Goal: Task Accomplishment & Management: Use online tool/utility

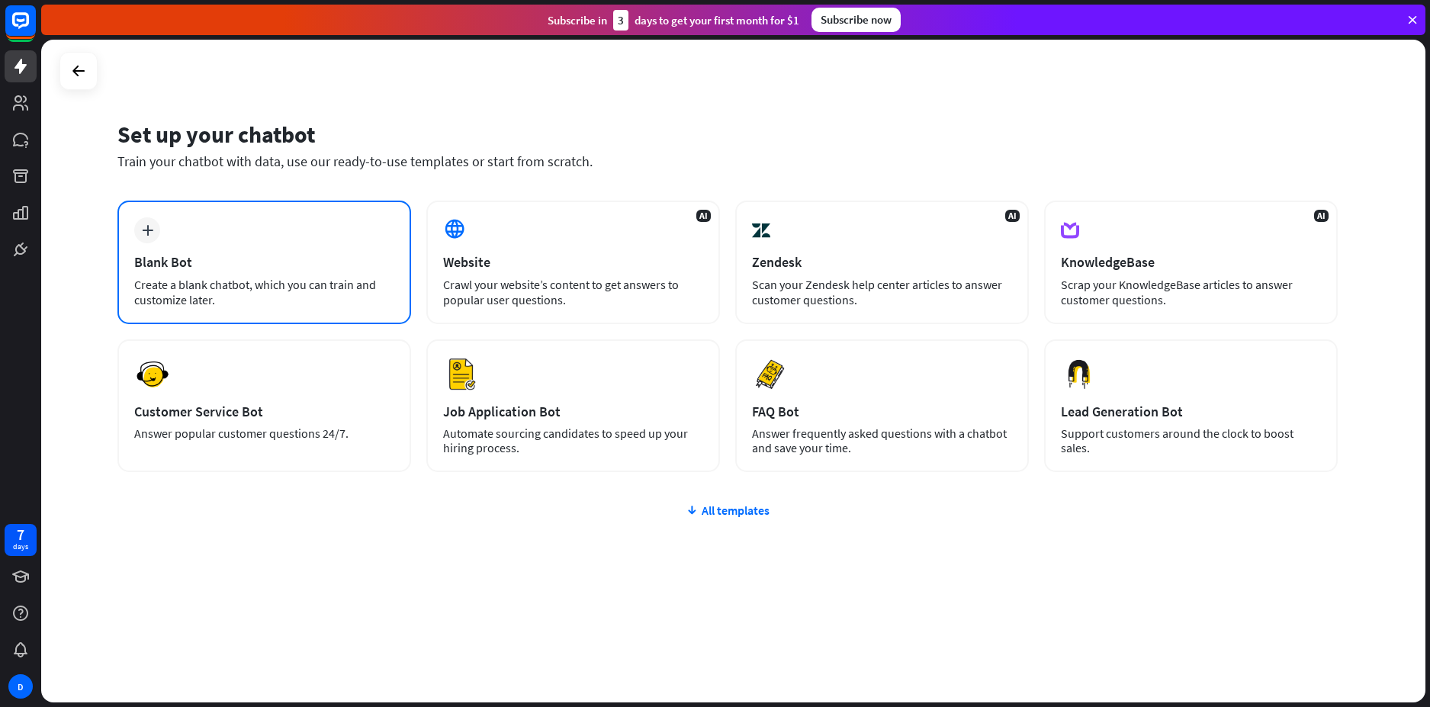
click at [254, 265] on div "Blank Bot" at bounding box center [264, 262] width 260 height 18
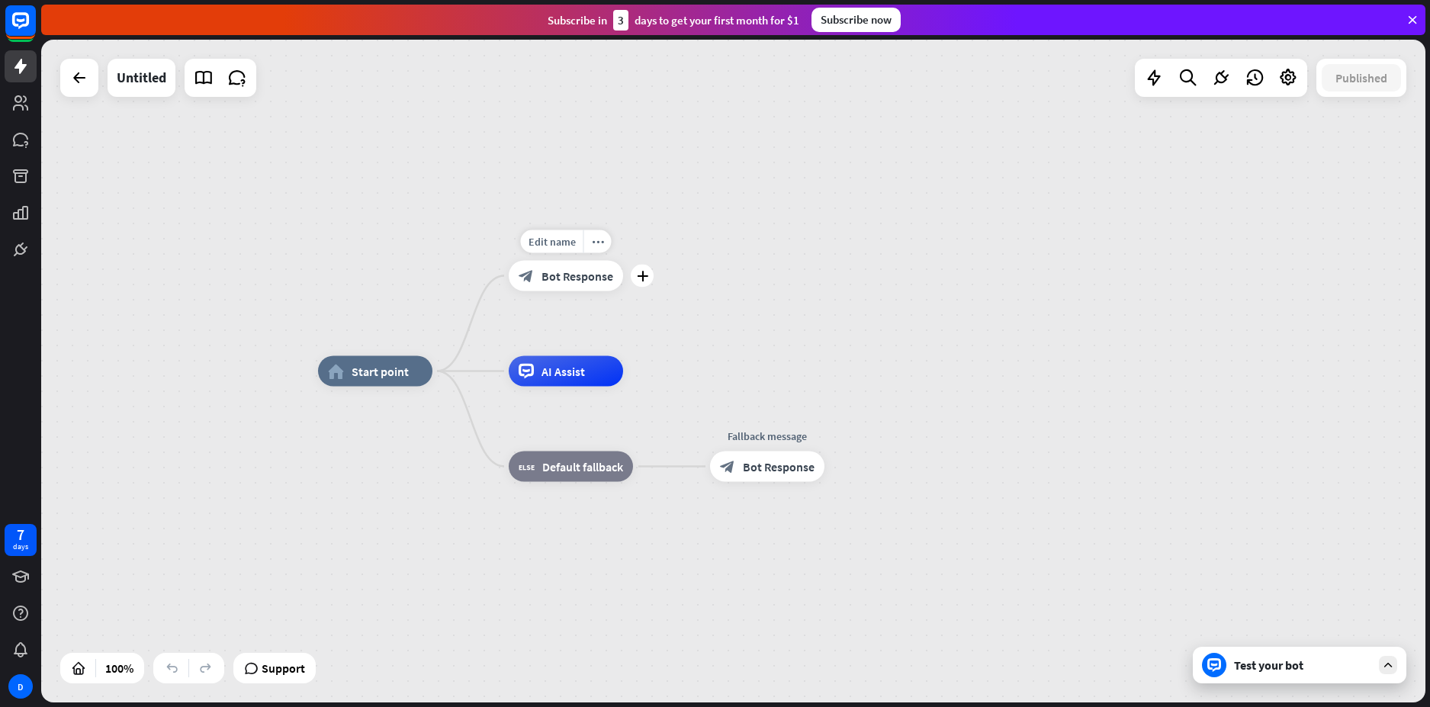
click at [645, 282] on div "plus" at bounding box center [642, 276] width 23 height 23
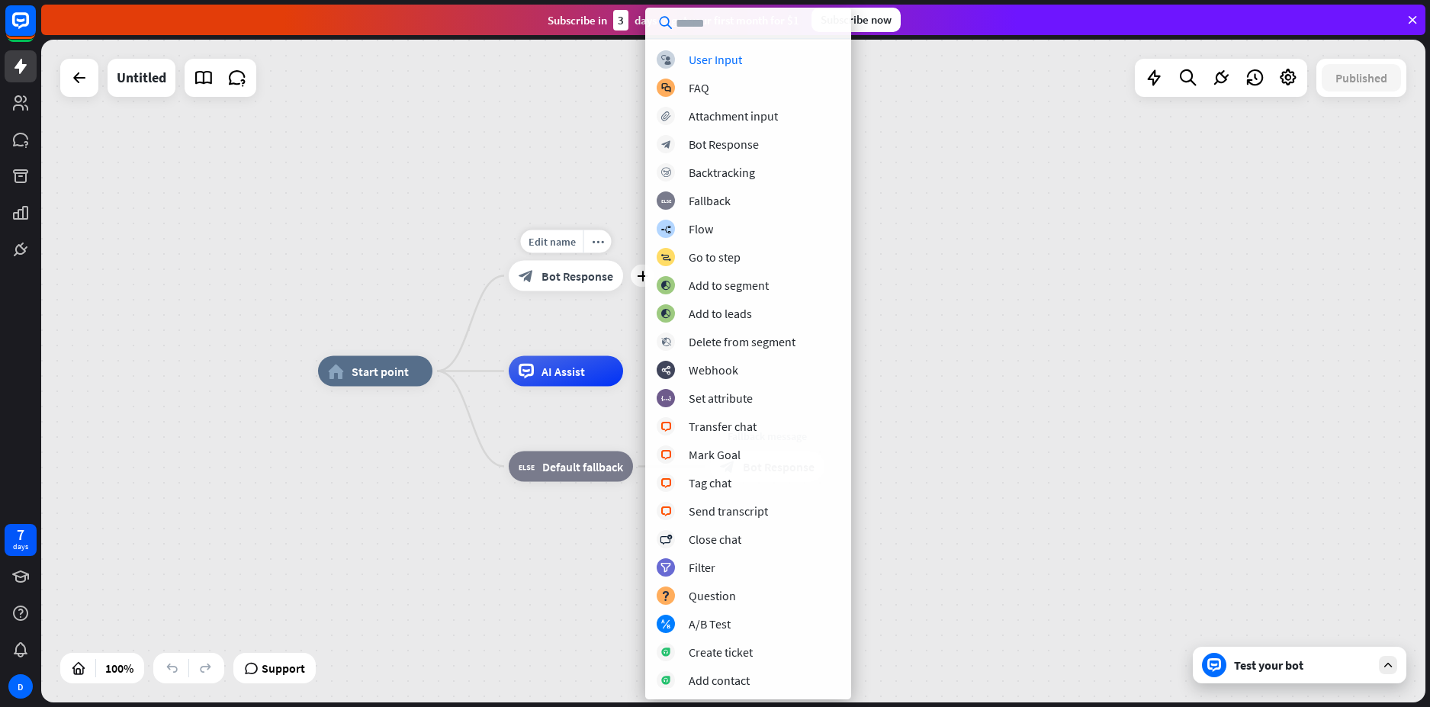
click at [588, 287] on div "block_bot_response Bot Response" at bounding box center [566, 276] width 114 height 31
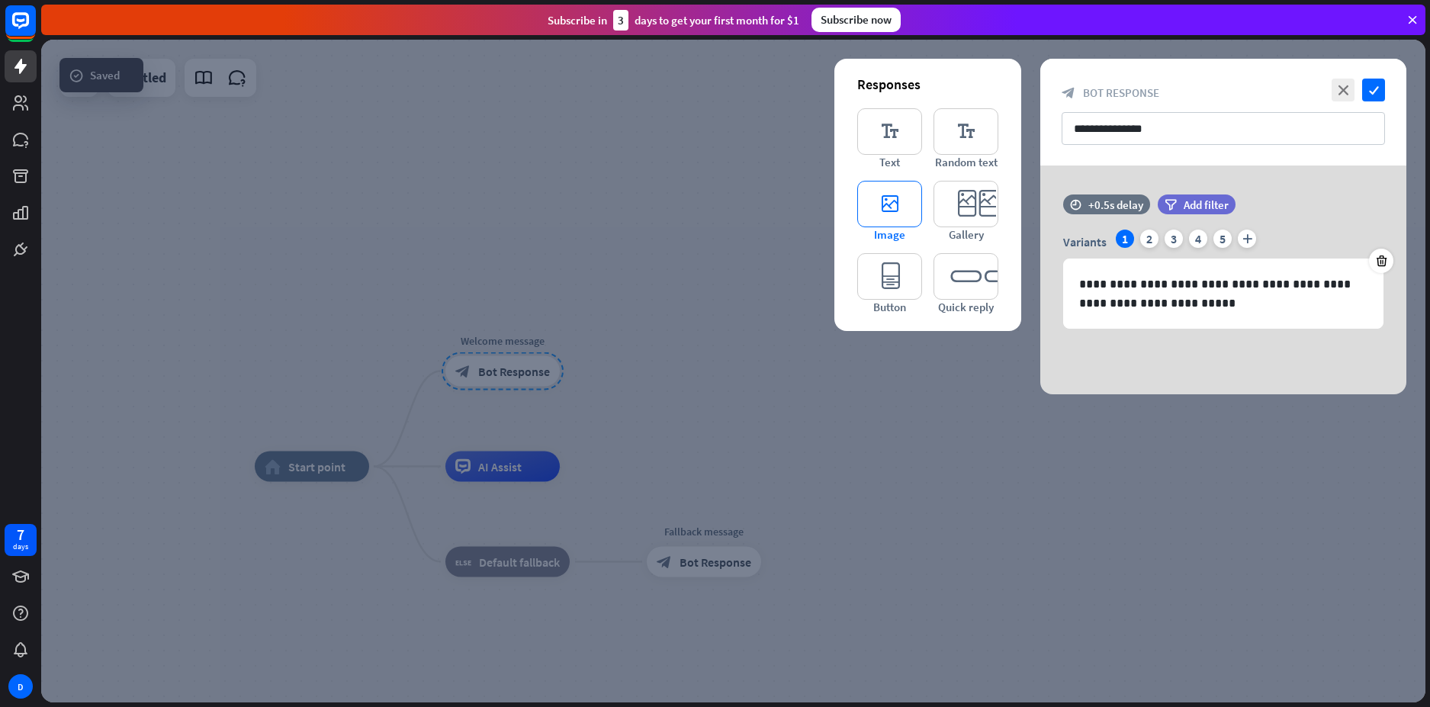
click at [894, 214] on icon "editor_image" at bounding box center [889, 204] width 65 height 47
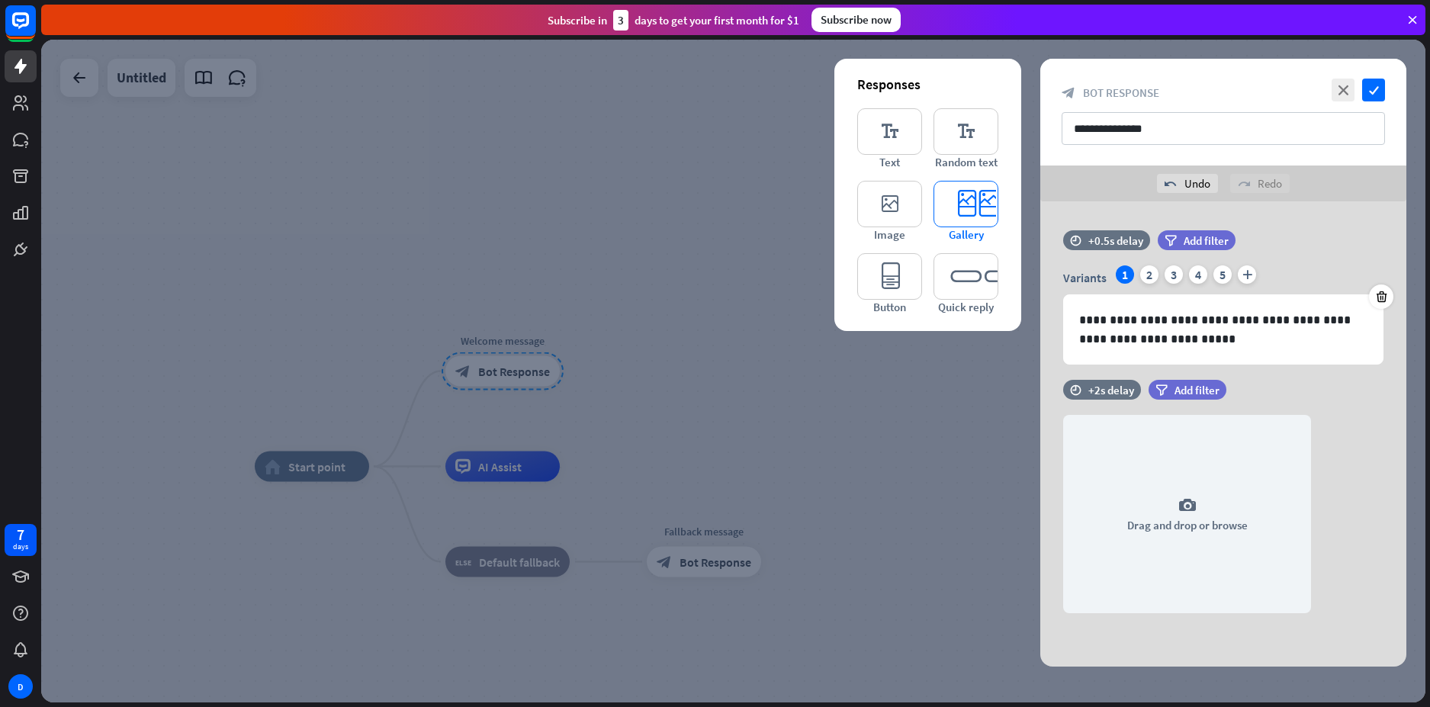
click at [973, 214] on icon "editor_card" at bounding box center [965, 204] width 65 height 47
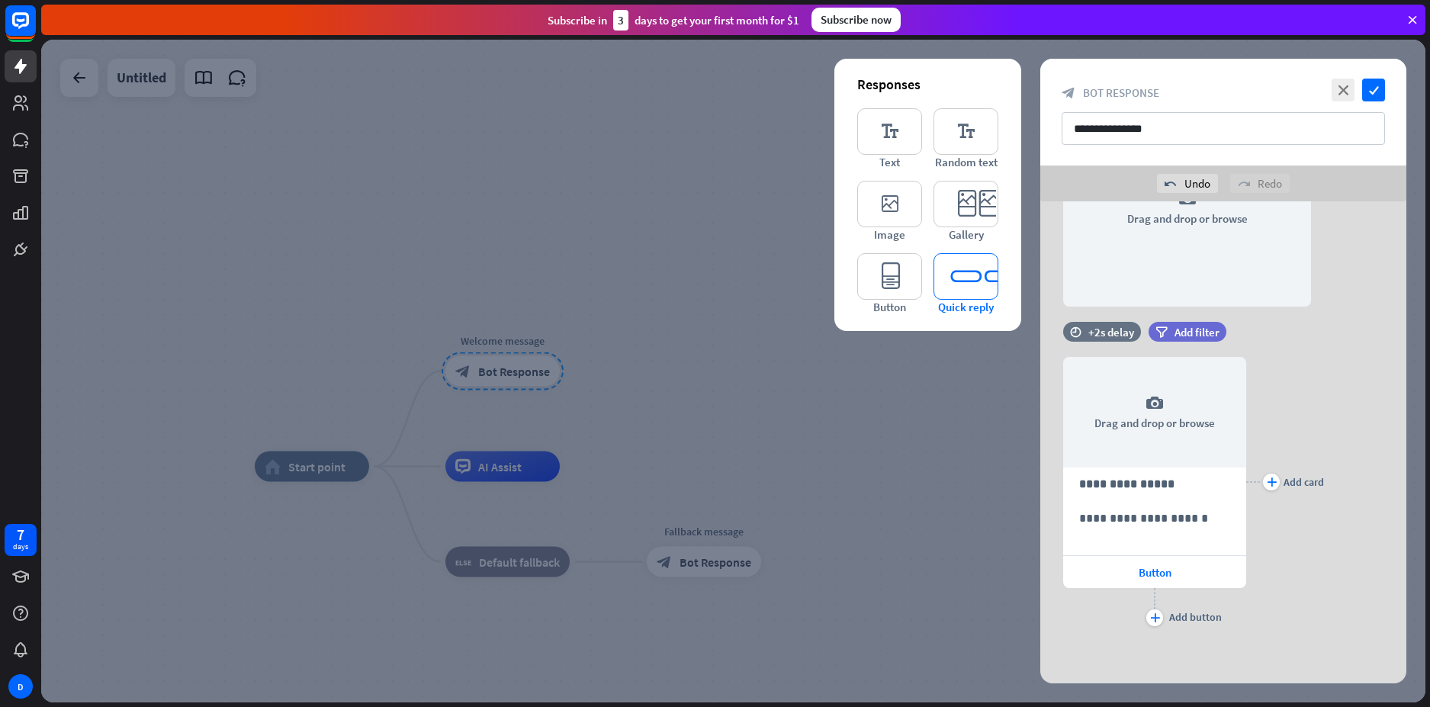
click at [968, 265] on icon "editor_quick_replies" at bounding box center [965, 276] width 65 height 47
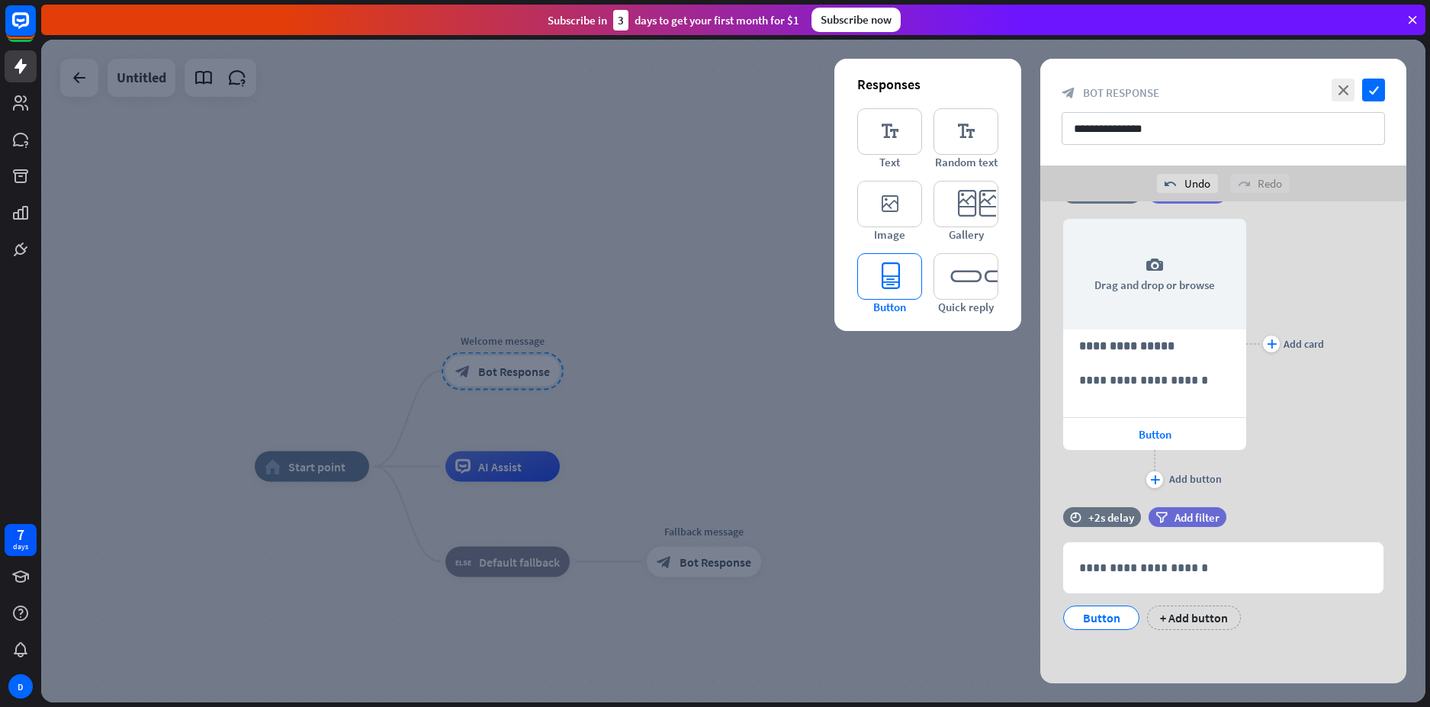
click at [911, 297] on icon "editor_button" at bounding box center [889, 276] width 65 height 47
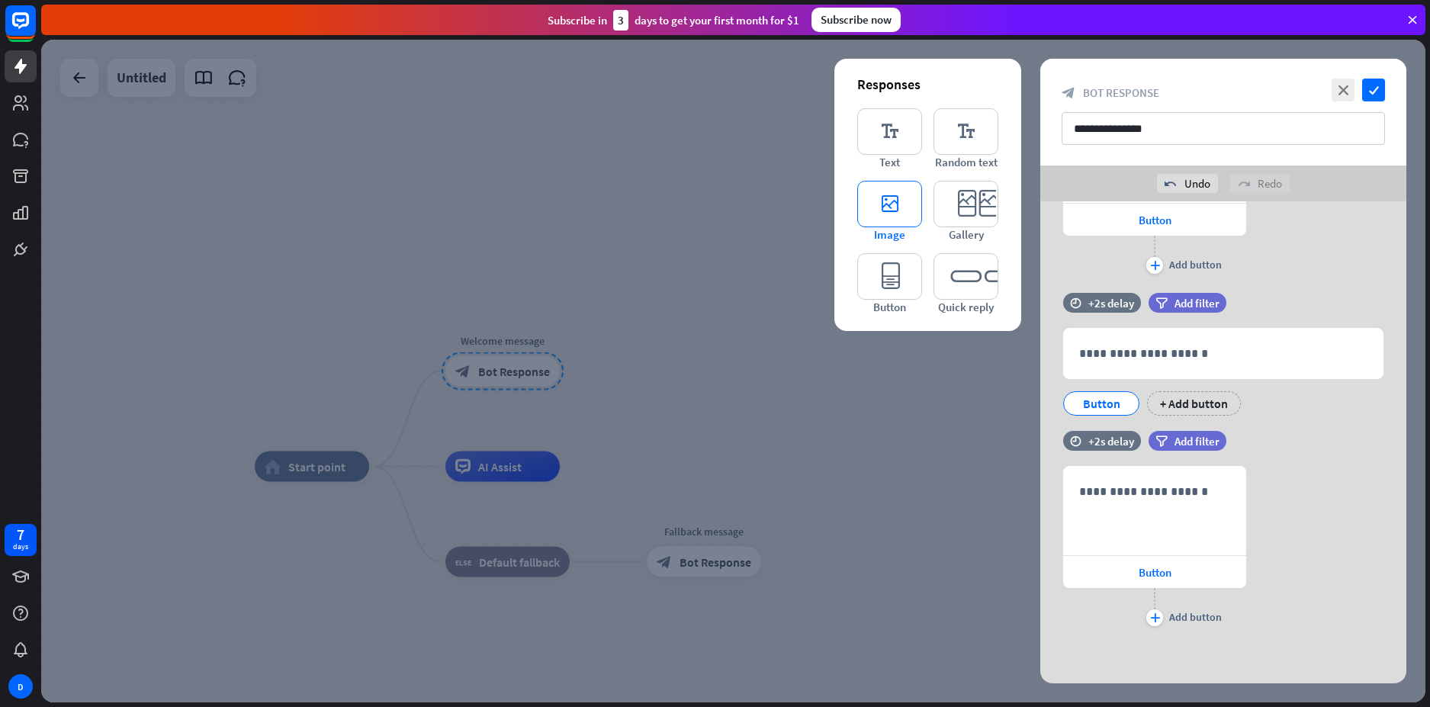
click at [894, 207] on icon "editor_image" at bounding box center [889, 204] width 65 height 47
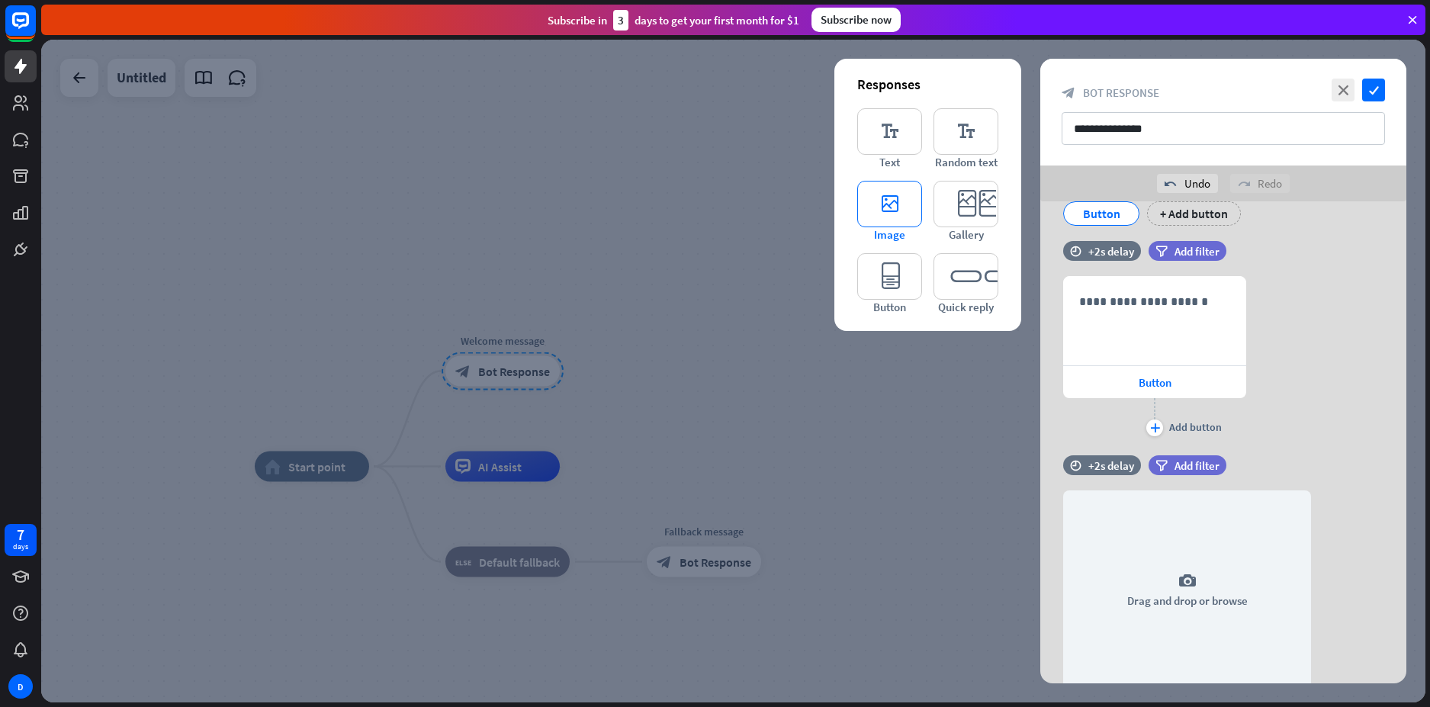
scroll to position [907, 0]
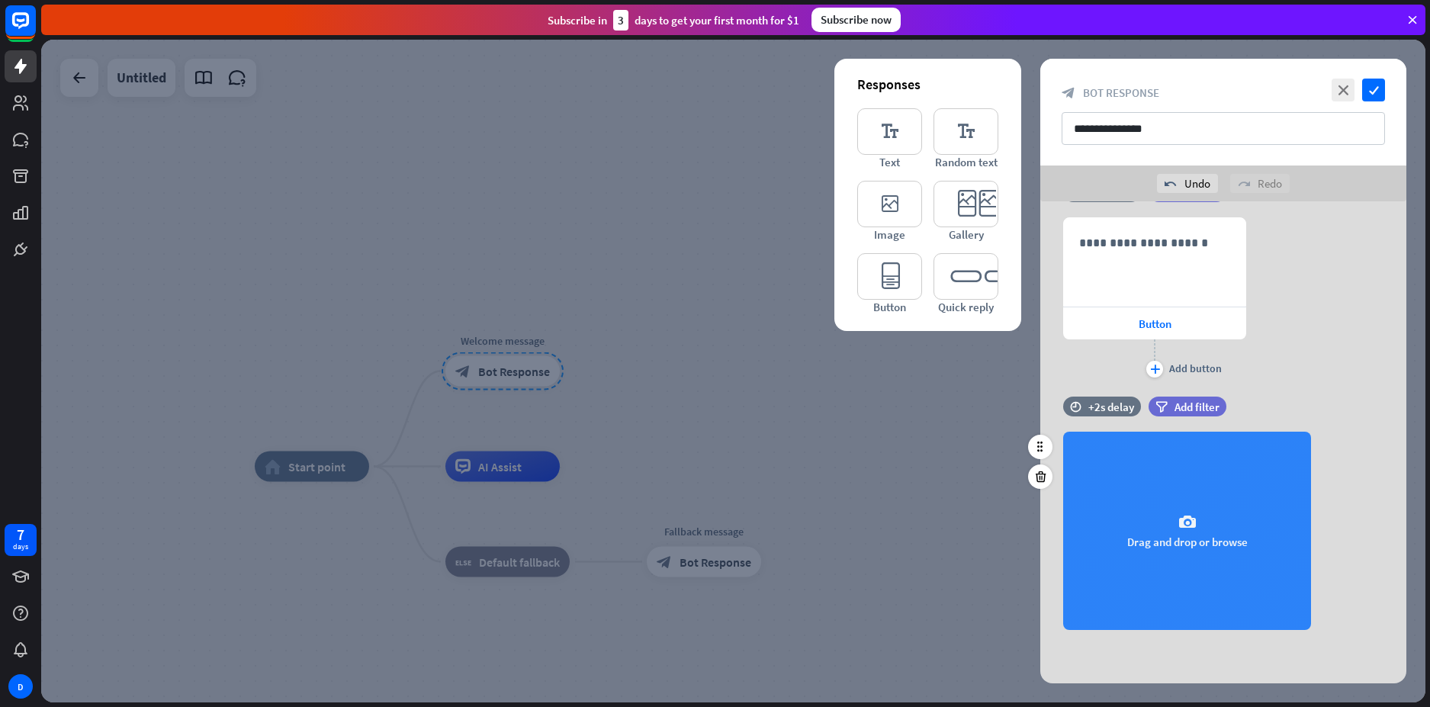
click at [1245, 549] on div "camera Drag and drop or browse" at bounding box center [1187, 531] width 248 height 198
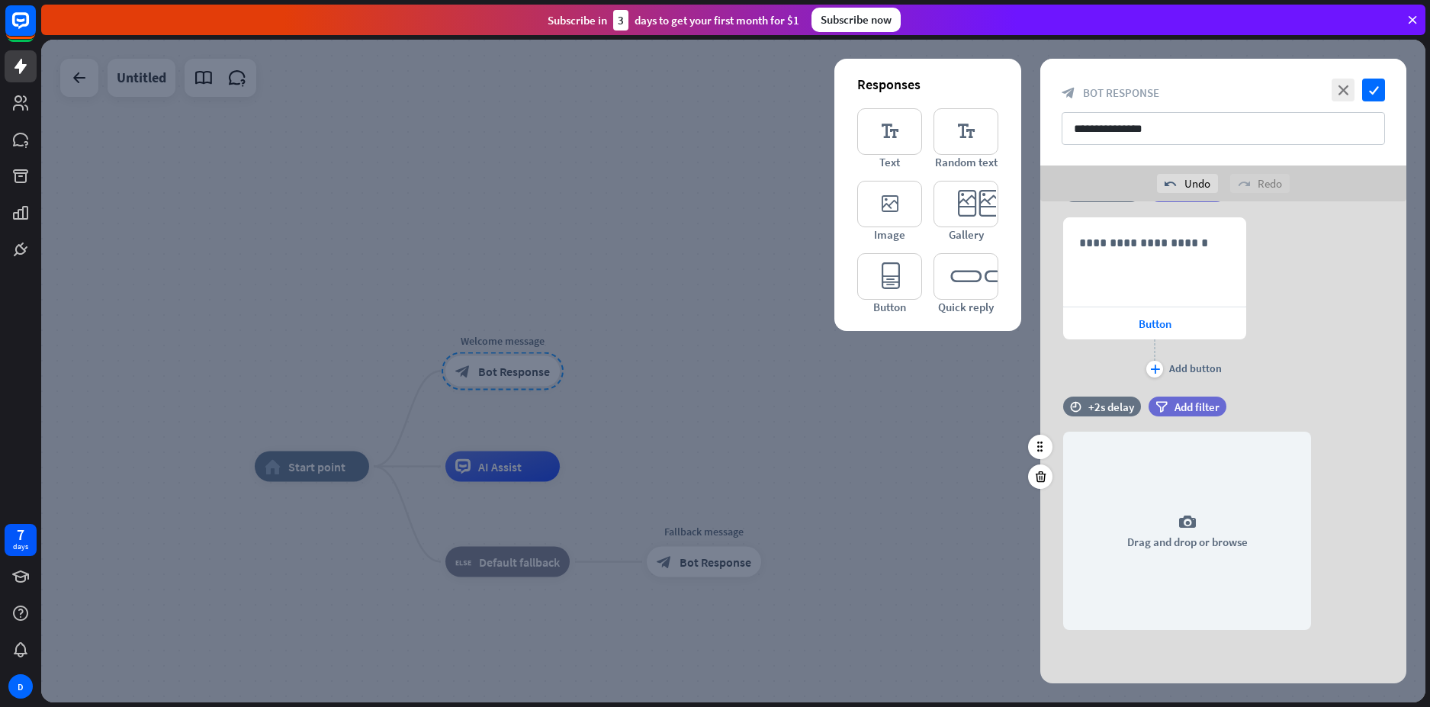
click at [1315, 409] on div "time +2s delay filter Add filter" at bounding box center [1223, 414] width 366 height 35
click at [1199, 122] on input "**********" at bounding box center [1222, 128] width 323 height 33
drag, startPoint x: 1199, startPoint y: 122, endPoint x: 684, endPoint y: 56, distance: 519.0
click at [683, 56] on div "**********" at bounding box center [733, 371] width 1384 height 663
paste input "text"
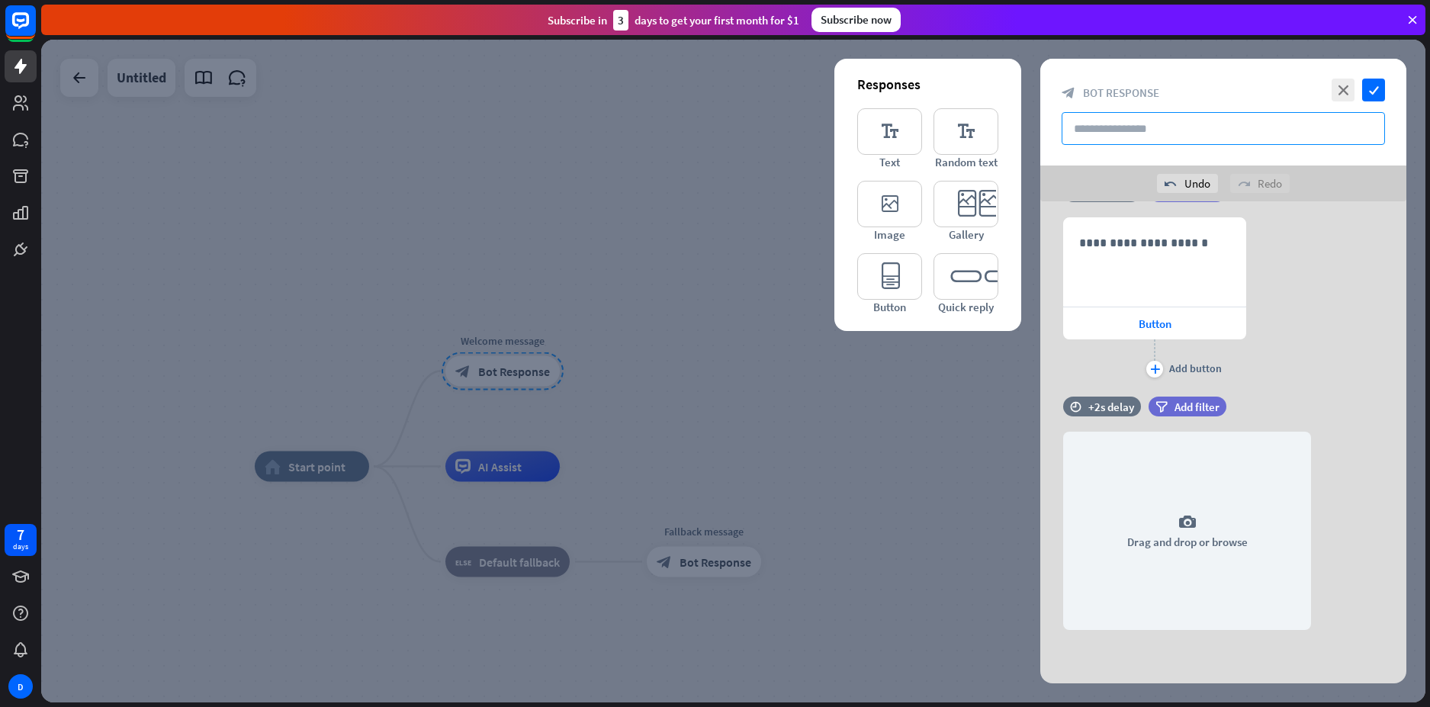
paste input "text"
click at [1108, 124] on input "text" at bounding box center [1222, 128] width 323 height 33
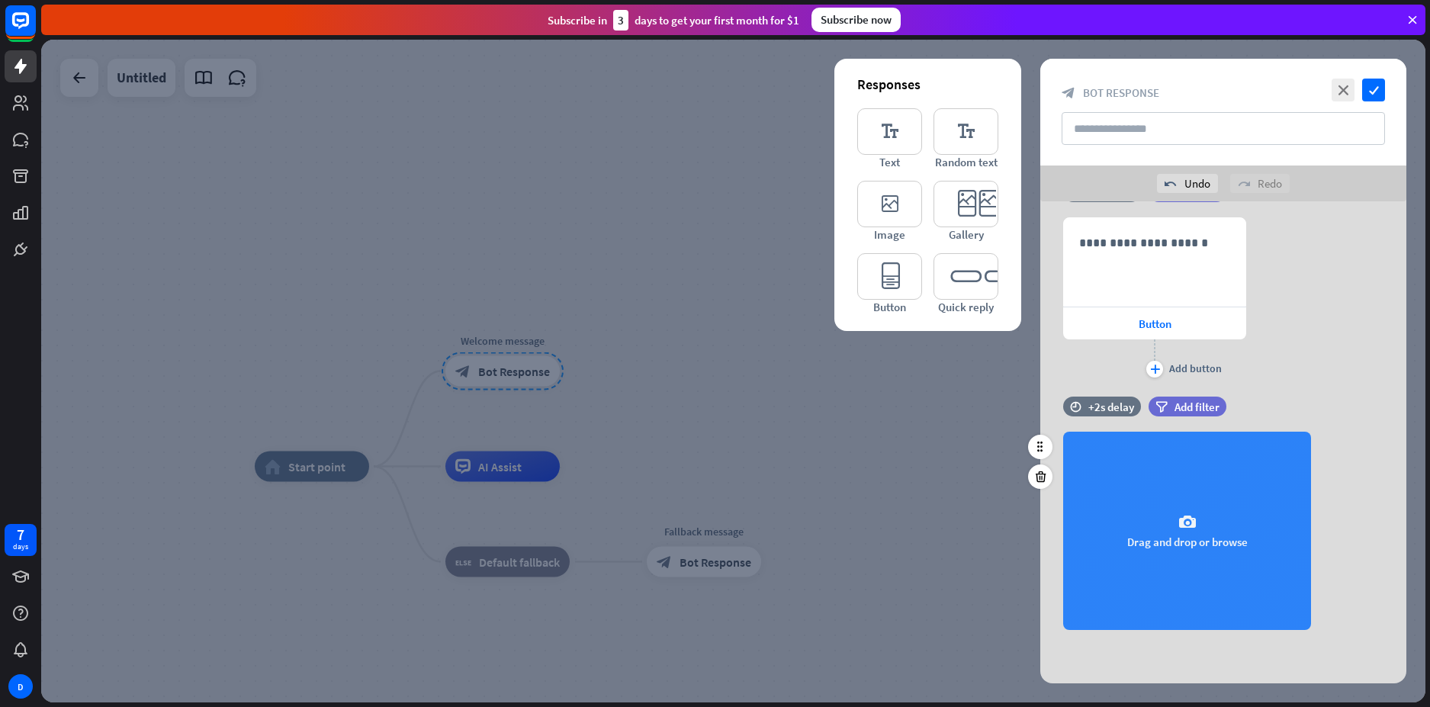
click at [1224, 519] on div "camera Drag and drop or browse" at bounding box center [1187, 531] width 248 height 198
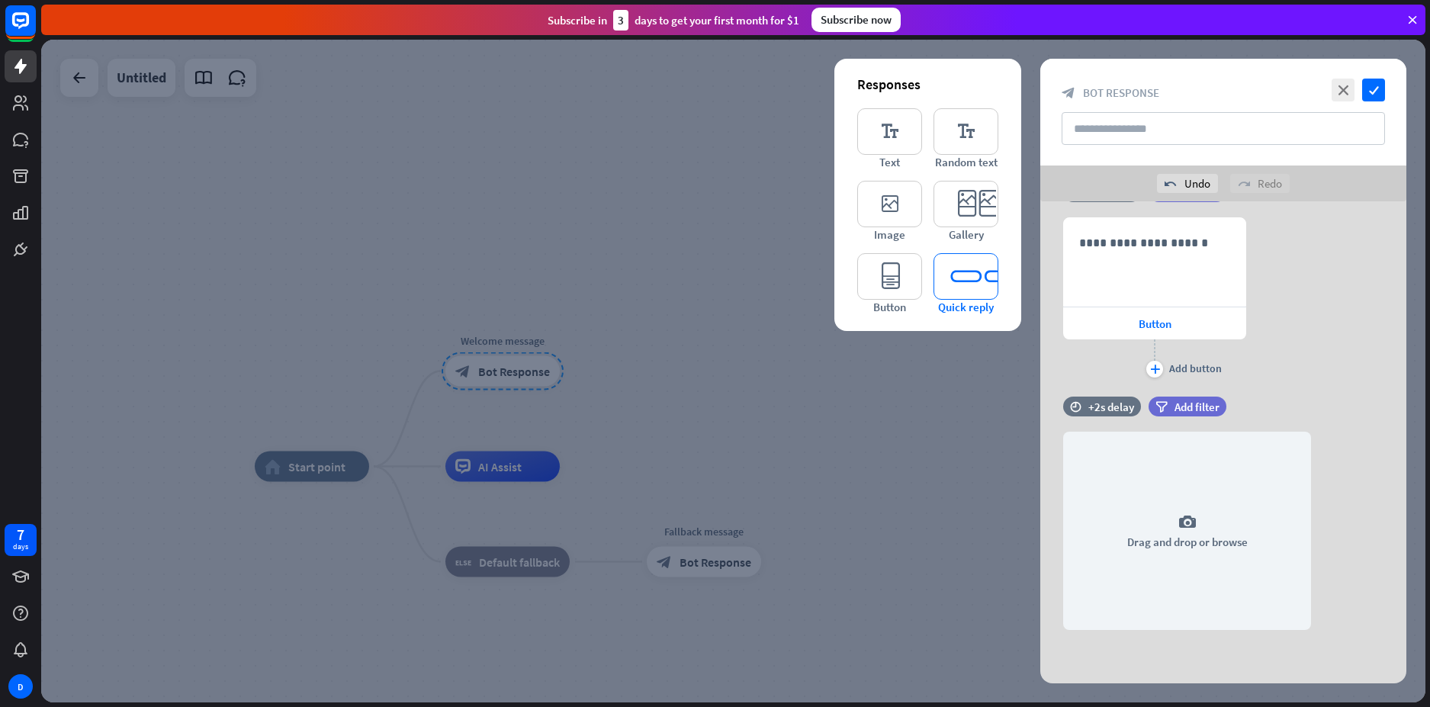
click at [947, 290] on icon "editor_quick_replies" at bounding box center [965, 276] width 65 height 47
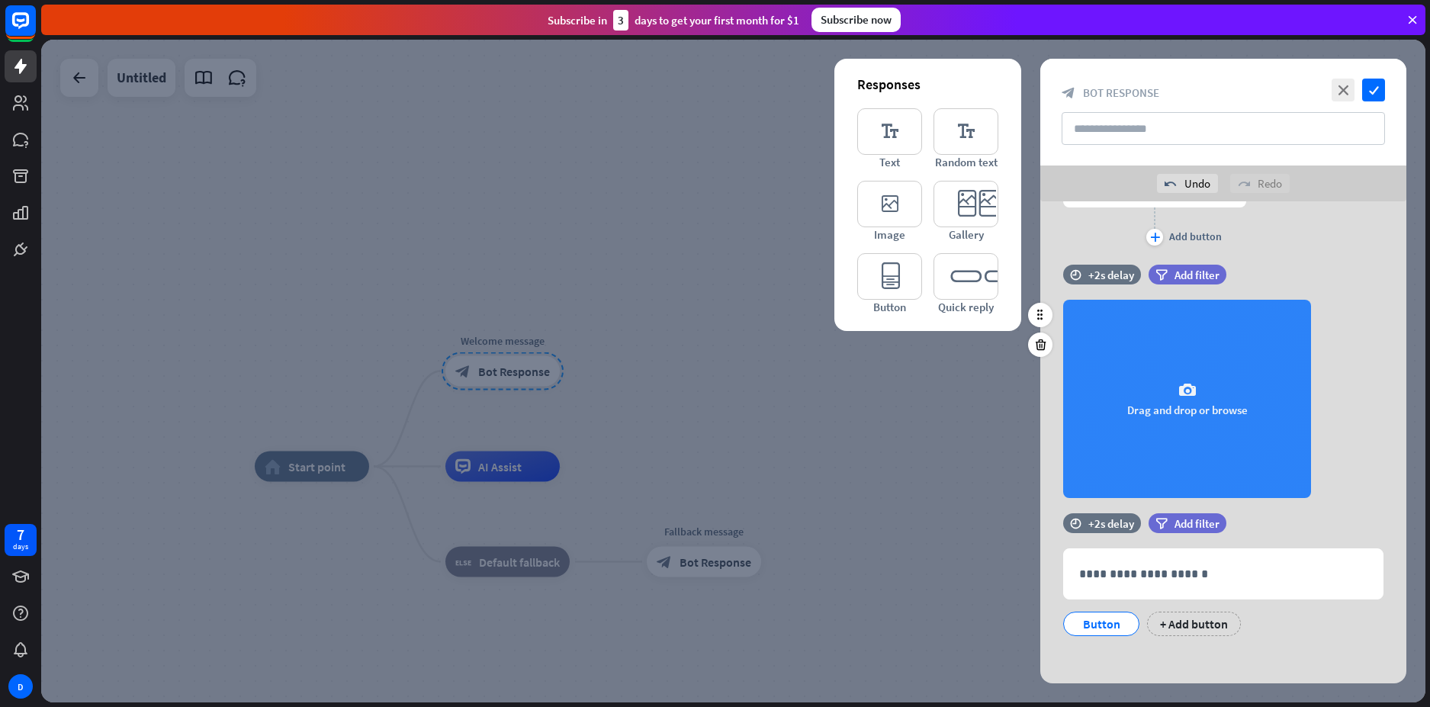
scroll to position [1045, 0]
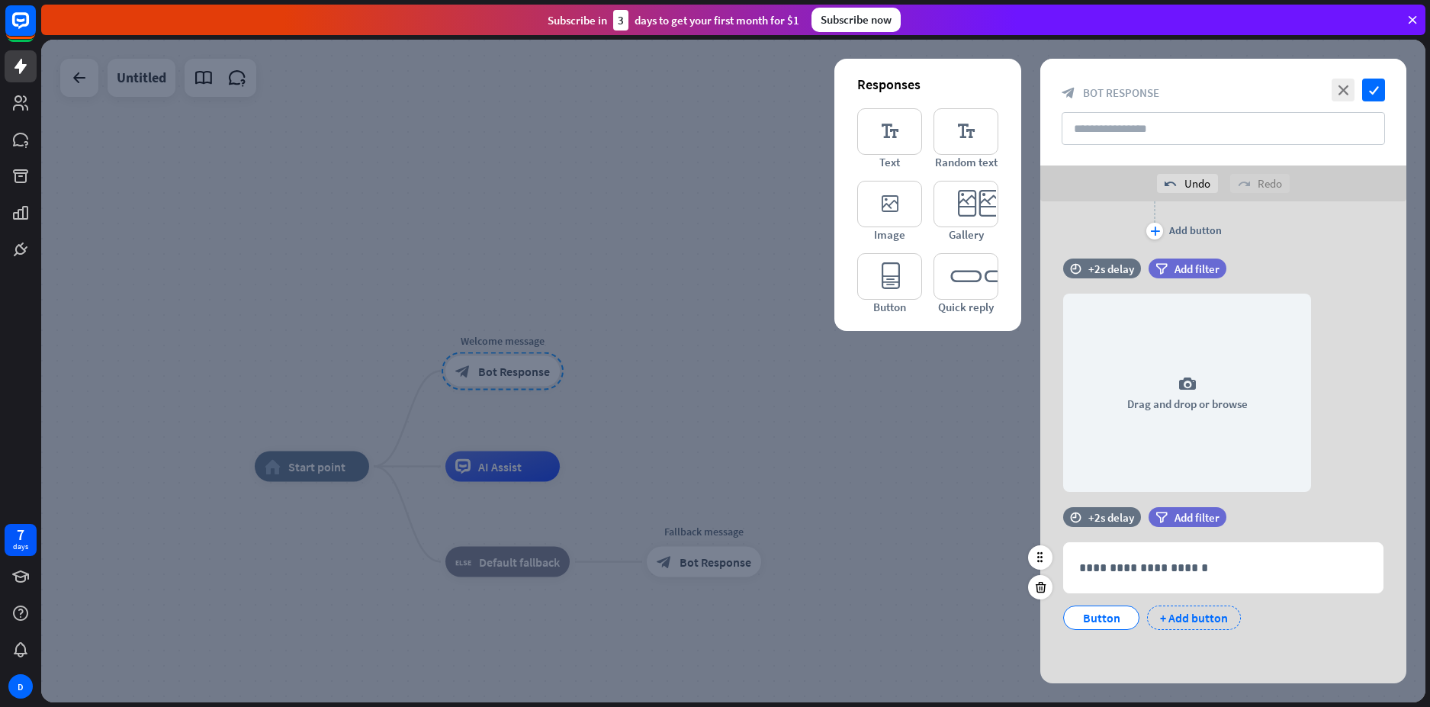
click at [1195, 621] on div "+ Add button" at bounding box center [1194, 617] width 94 height 24
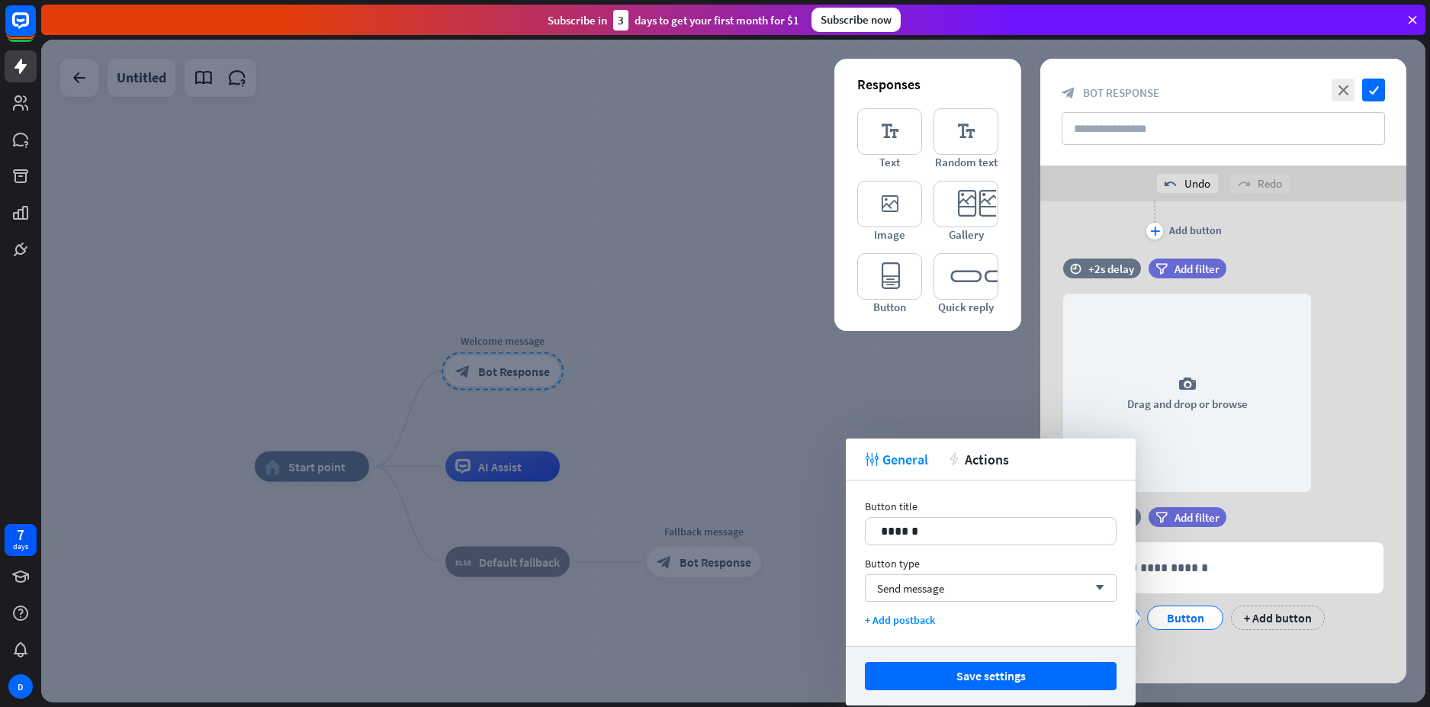
click at [1122, 455] on div "tweak General action Actions" at bounding box center [991, 459] width 290 height 42
click at [665, 330] on div at bounding box center [733, 371] width 1384 height 663
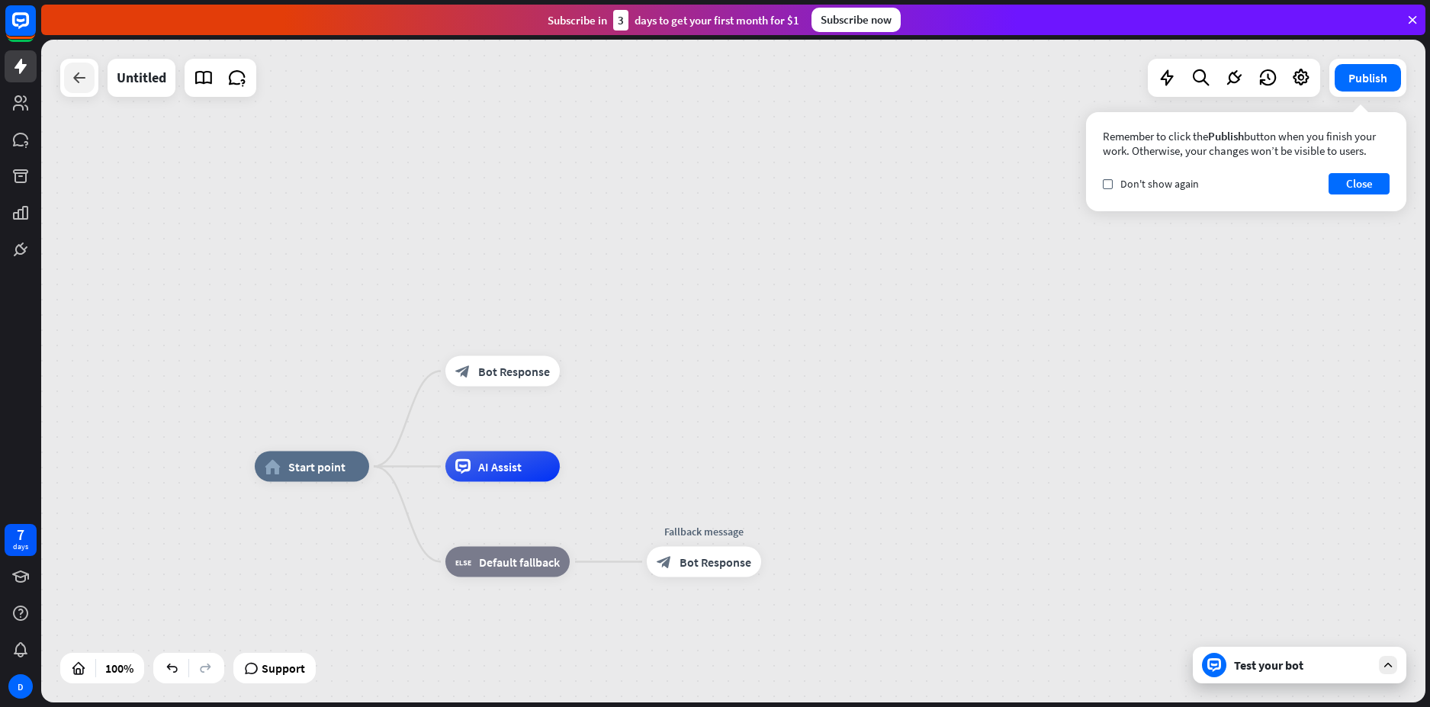
click at [75, 75] on icon at bounding box center [79, 78] width 18 height 18
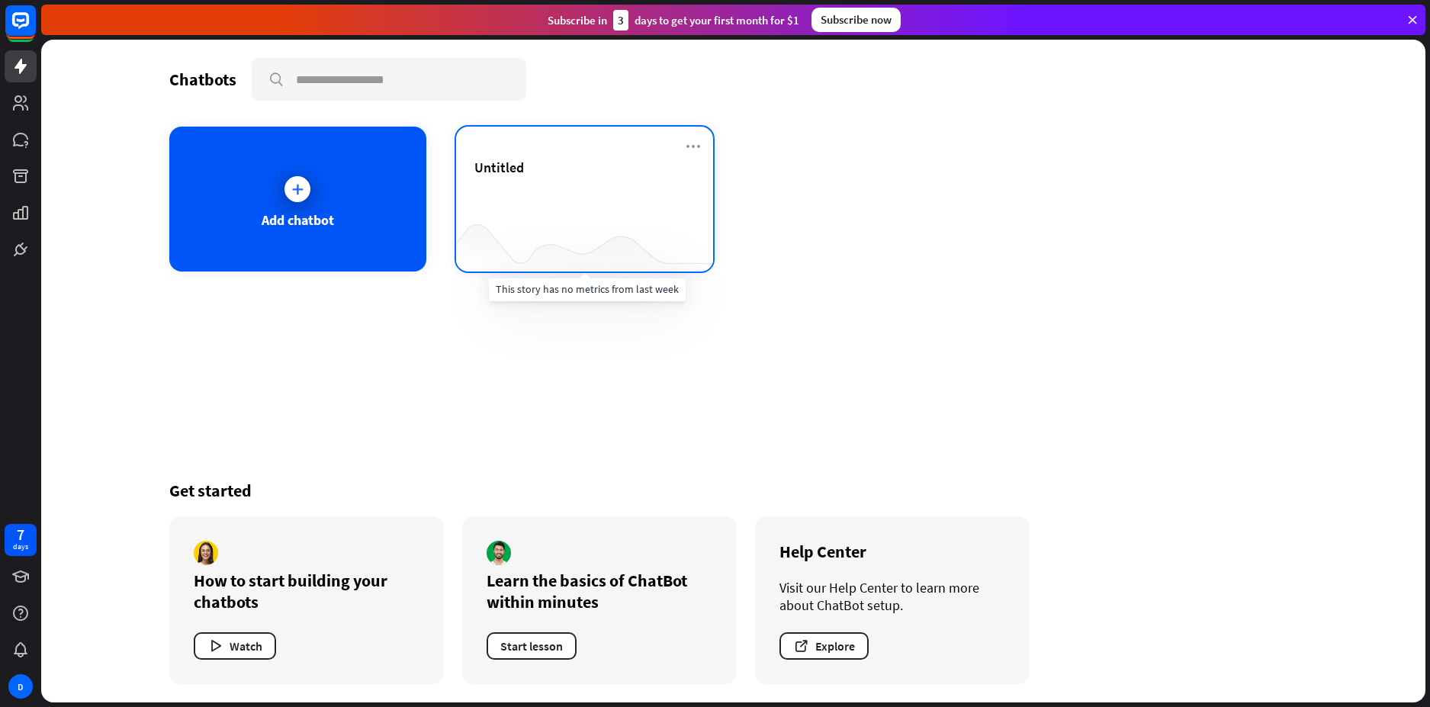
click at [613, 205] on div "Untitled" at bounding box center [584, 185] width 220 height 53
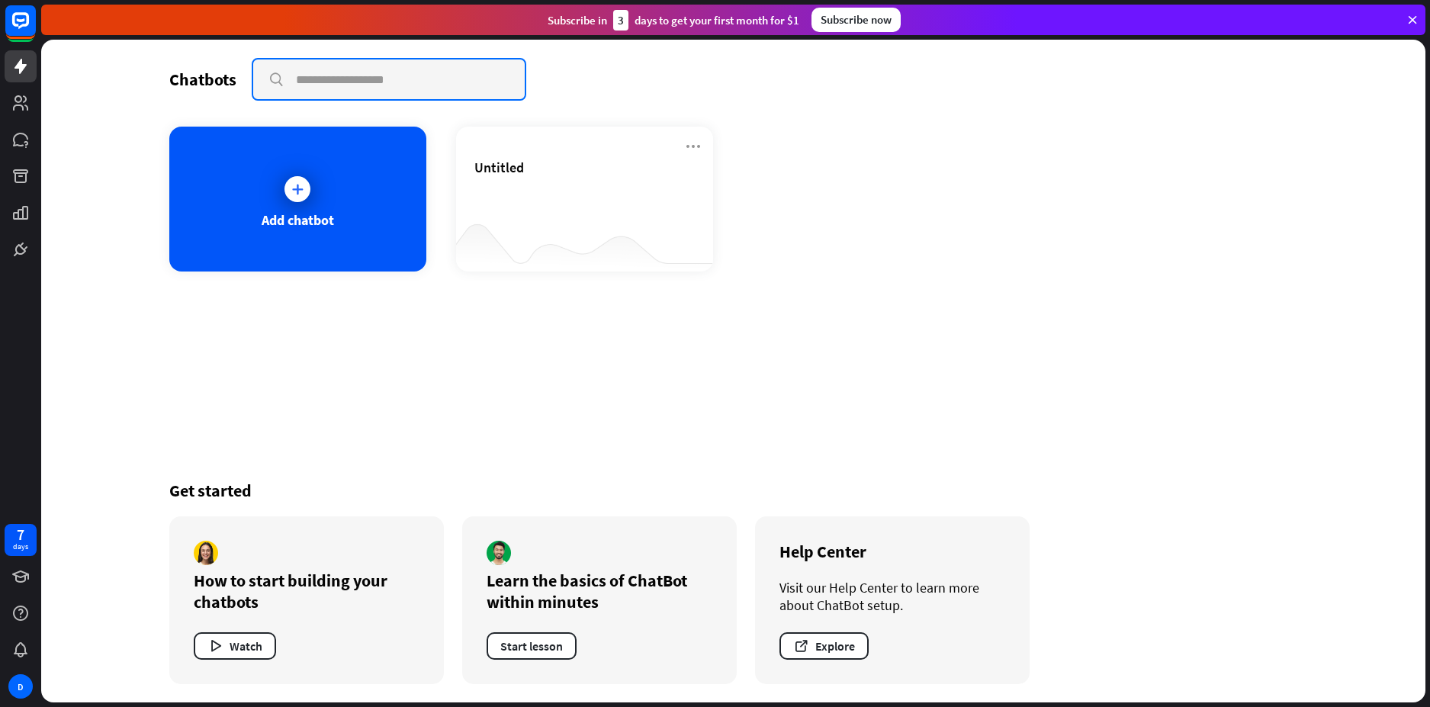
click at [335, 79] on input "text" at bounding box center [388, 79] width 271 height 40
click at [828, 8] on div "Subscribe now" at bounding box center [855, 20] width 89 height 24
